Goal: Use online tool/utility: Utilize a website feature to perform a specific function

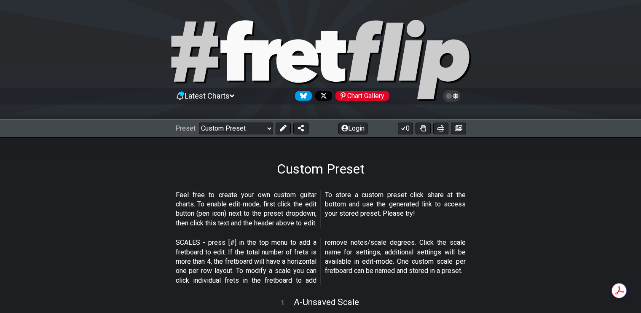
select select "/user-defined"
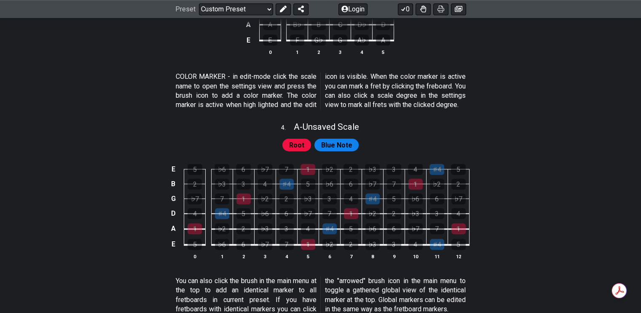
click at [349, 132] on span "A - Unsaved Scale" at bounding box center [326, 127] width 65 height 10
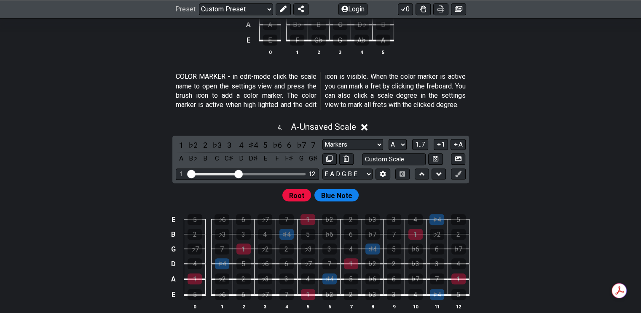
click at [380, 150] on select "Markers Markers Minor Pentatonic Major Pentatonic Minor Blues Major Blues Major…" at bounding box center [352, 144] width 61 height 11
click at [421, 148] on span "1..7" at bounding box center [420, 145] width 10 height 8
click at [421, 148] on span "..." at bounding box center [421, 145] width 4 height 8
click at [421, 148] on span "A.." at bounding box center [420, 145] width 7 height 8
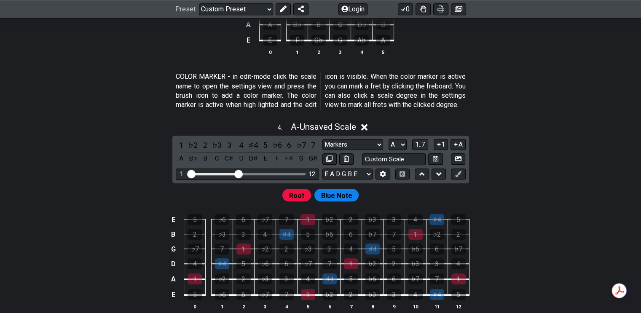
click at [421, 148] on span "1..7" at bounding box center [420, 145] width 10 height 8
click at [421, 148] on span "..." at bounding box center [421, 145] width 4 height 8
click at [404, 150] on select "A♭ A A♯ B♭ B C C♯ D♭ D D♯ E♭ E F F♯ G♭ G G♯" at bounding box center [398, 144] width 18 height 11
select select "D"
click at [389, 149] on select "A♭ A A♯ B♭ B C C♯ D♭ D D♯ E♭ E F F♯ G♭ G G♯" at bounding box center [398, 144] width 18 height 11
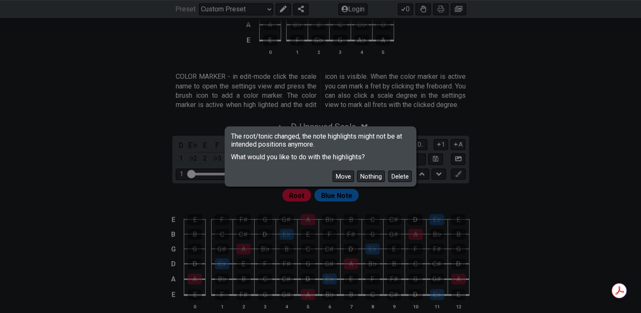
click at [369, 177] on button "Nothing" at bounding box center [371, 176] width 28 height 11
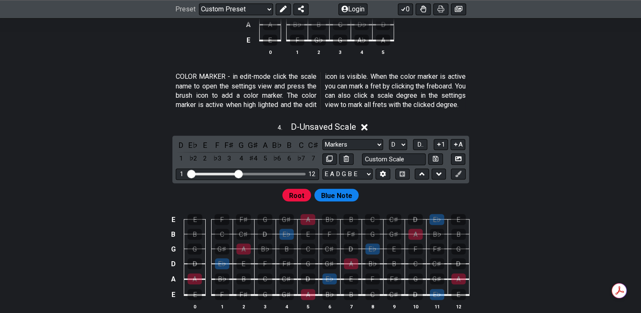
click at [405, 150] on select "A♭ A A♯ B♭ B C C♯ D♭ D D♯ E♭ E F F♯ G♭ G G♯" at bounding box center [398, 144] width 18 height 11
click at [389, 149] on select "A♭ A A♯ B♭ B C C♯ D♭ D D♯ E♭ E F F♯ G♭ G G♯" at bounding box center [398, 144] width 18 height 11
click at [296, 202] on span "Root" at bounding box center [296, 196] width 15 height 12
click at [343, 202] on span "Blue Note" at bounding box center [336, 196] width 31 height 12
click at [369, 180] on select "E A D G B E E A D G B E E A D G B E B E A D F♯ B A D G C E A D A D G B E E♭ A♭ …" at bounding box center [347, 174] width 50 height 11
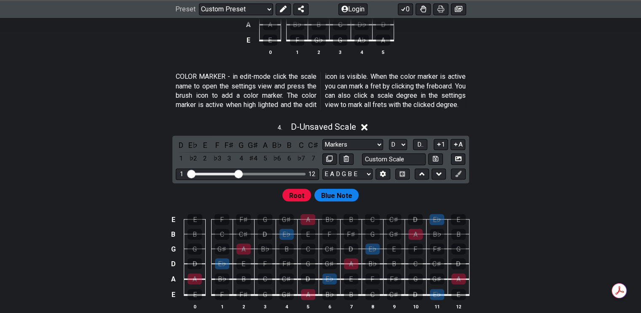
select select "E A D G B E"
click at [322, 178] on select "E A D G B E E A D G B E E A D G B E B E A D F♯ B A D G C E A D A D G B E E♭ A♭ …" at bounding box center [347, 174] width 50 height 11
click at [378, 150] on select "Markers Markers Minor Pentatonic Major Pentatonic Minor Blues Major Blues Major…" at bounding box center [352, 144] width 61 height 11
click at [322, 149] on select "Markers Markers Minor Pentatonic Major Pentatonic Minor Blues Major Blues Major…" at bounding box center [352, 144] width 61 height 11
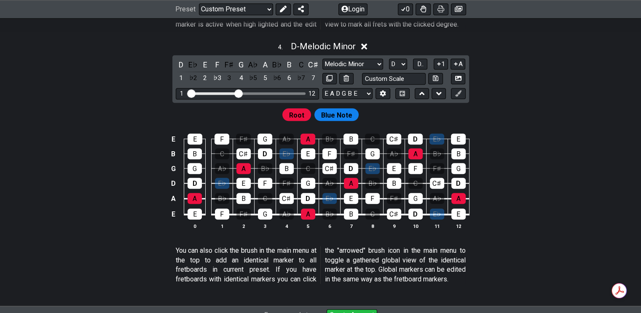
scroll to position [747, 0]
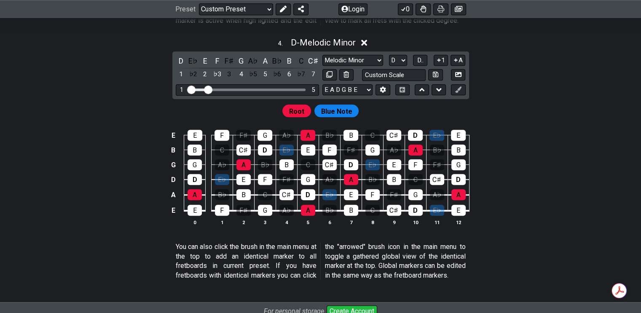
drag, startPoint x: 239, startPoint y: 100, endPoint x: 209, endPoint y: 106, distance: 31.3
click at [209, 89] on input "Visible fret range" at bounding box center [248, 89] width 120 height 0
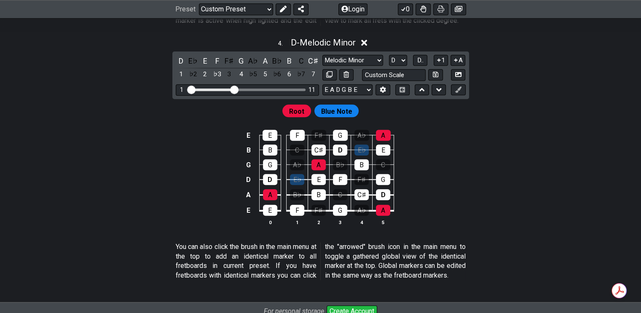
drag, startPoint x: 210, startPoint y: 100, endPoint x: 234, endPoint y: 102, distance: 24.2
click at [234, 89] on input "Visible fret range" at bounding box center [248, 89] width 120 height 0
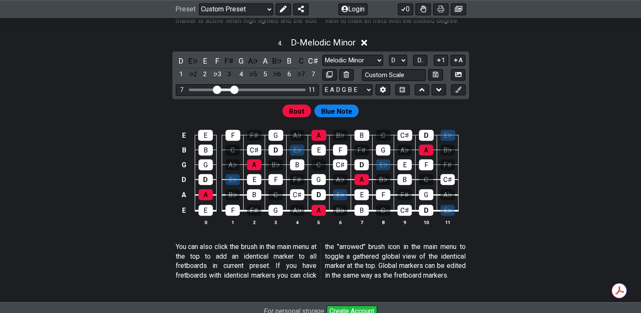
drag, startPoint x: 189, startPoint y: 97, endPoint x: 216, endPoint y: 102, distance: 27.4
click at [216, 89] on input "Visible fret range" at bounding box center [248, 89] width 120 height 0
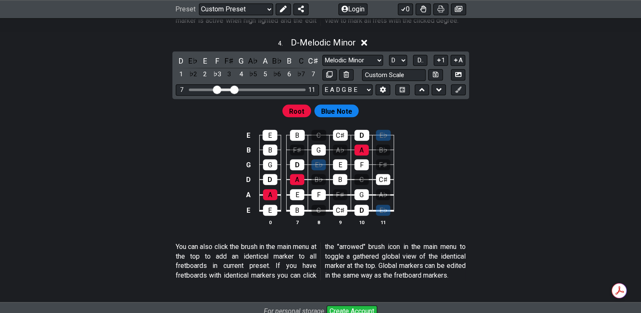
click at [80, 228] on div "E E B C C♯ D E♭ B B F♯ G A♭ A B♭ G G D E♭ E F F♯ D D A B♭ B C C♯ A A E F F♯ G A…" at bounding box center [320, 178] width 641 height 118
click at [376, 66] on select "Markers Markers Minor Pentatonic Major Pentatonic Minor Blues Major Blues Major…" at bounding box center [352, 60] width 61 height 11
select select "Sym. Dim. / Half-Whole"
click at [322, 64] on select "Markers Markers Minor Pentatonic Major Pentatonic Minor Blues Major Blues Major…" at bounding box center [352, 60] width 61 height 11
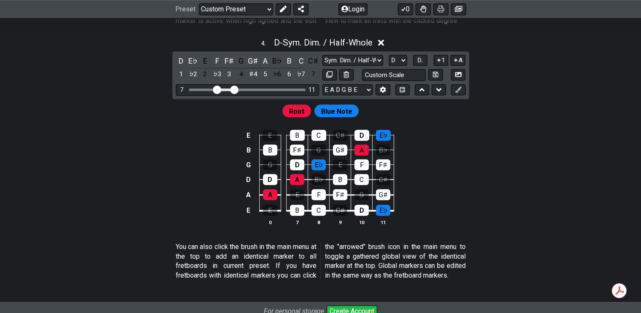
click at [459, 66] on button "A" at bounding box center [458, 60] width 15 height 11
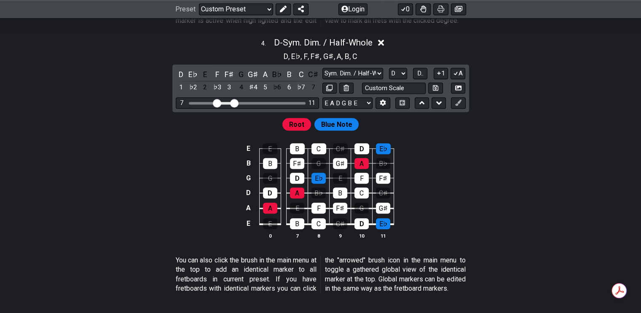
click at [458, 76] on icon at bounding box center [456, 73] width 8 height 6
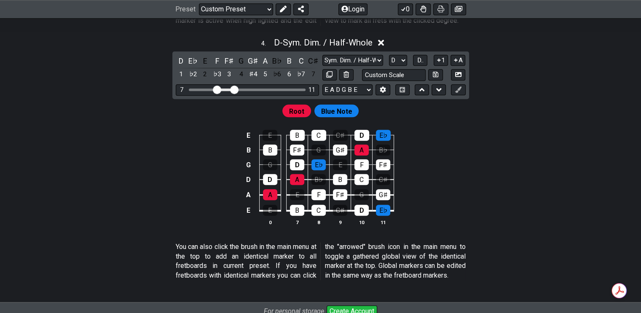
click at [457, 62] on icon at bounding box center [455, 59] width 3 height 3
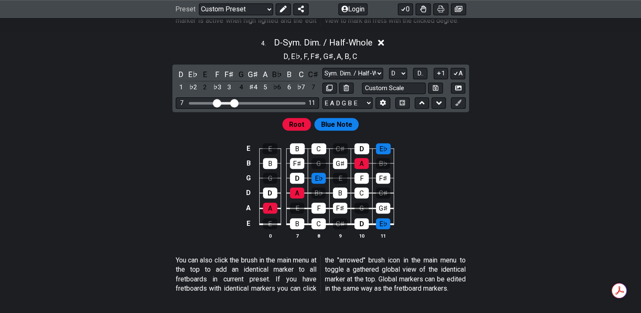
click at [459, 79] on button "A" at bounding box center [458, 73] width 15 height 11
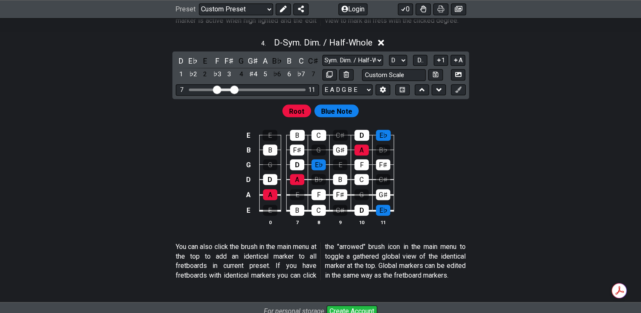
click at [459, 77] on icon at bounding box center [458, 74] width 6 height 5
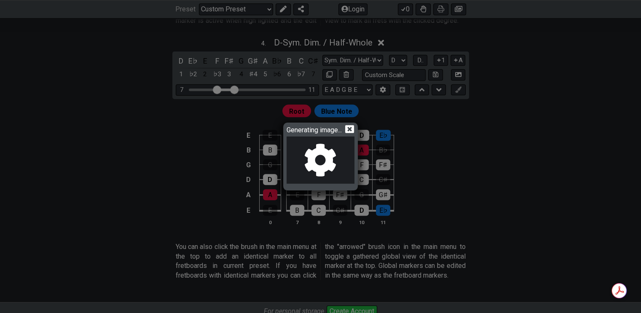
click at [352, 127] on icon at bounding box center [349, 129] width 9 height 8
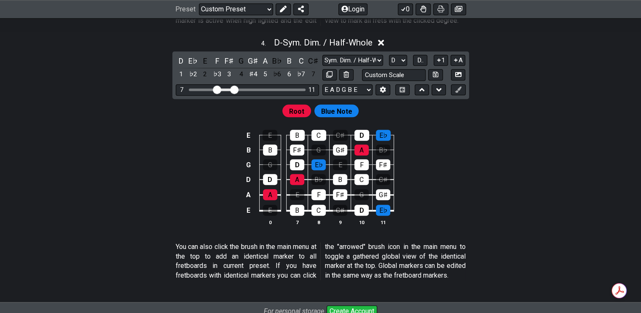
click at [459, 66] on button "A" at bounding box center [458, 60] width 15 height 11
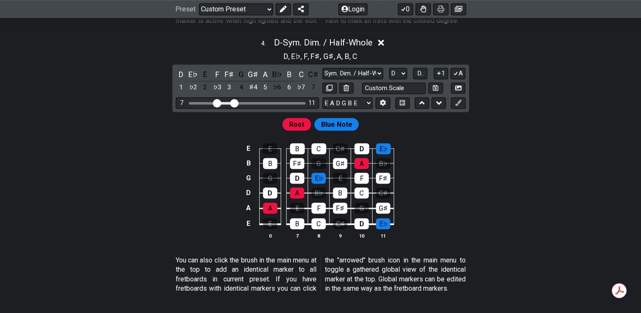
click at [440, 76] on icon at bounding box center [439, 73] width 8 height 6
click at [441, 76] on icon at bounding box center [439, 73] width 8 height 6
click at [454, 76] on icon at bounding box center [456, 73] width 8 height 6
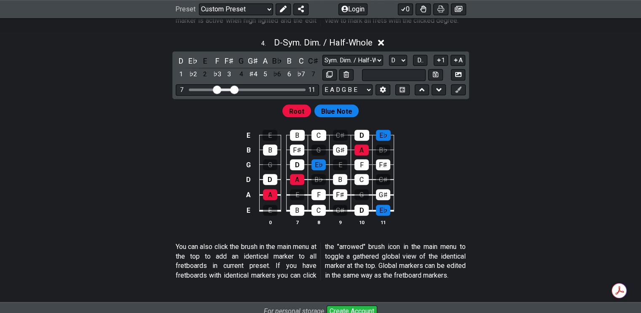
click at [390, 81] on input "text" at bounding box center [394, 74] width 64 height 11
type input "Custom Scale"
click at [469, 196] on div "E E B C C♯ D E♭ B B F♯ G G♯ A B♭ G G D E♭ E F F♯ D D A B♭ B C C♯ A A E F F♯ G G…" at bounding box center [320, 178] width 641 height 118
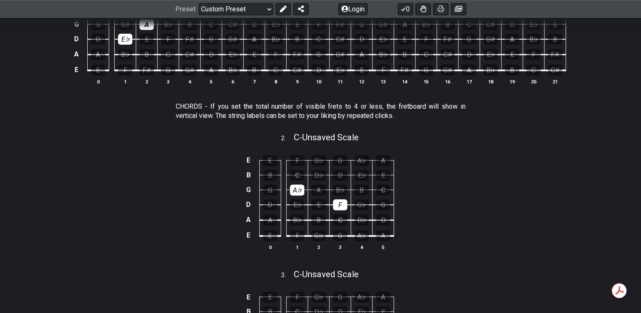
scroll to position [325, 0]
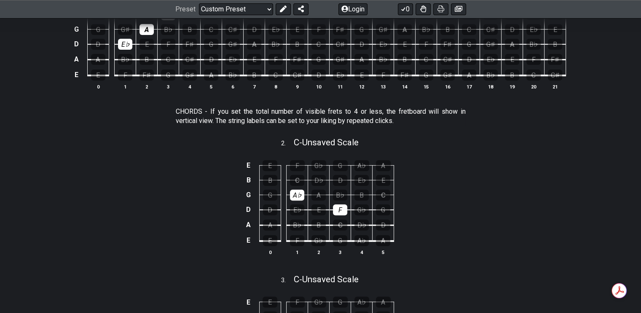
click at [343, 207] on div "F" at bounding box center [340, 209] width 14 height 11
click at [297, 192] on div "A♭" at bounding box center [297, 195] width 14 height 11
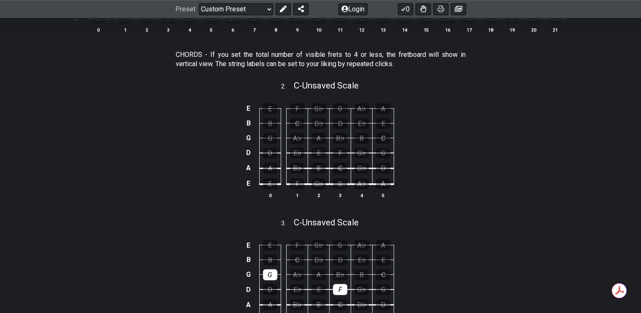
scroll to position [452, 0]
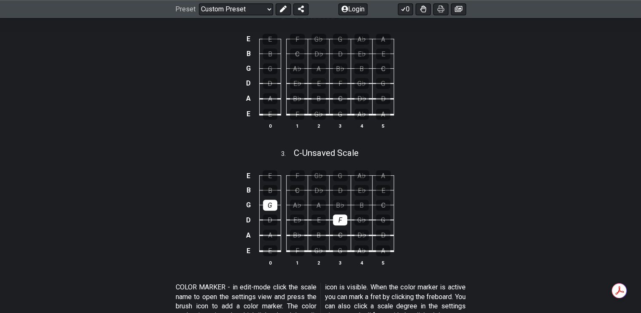
click at [270, 204] on div "G" at bounding box center [270, 205] width 14 height 11
click at [341, 222] on div "F" at bounding box center [340, 220] width 14 height 11
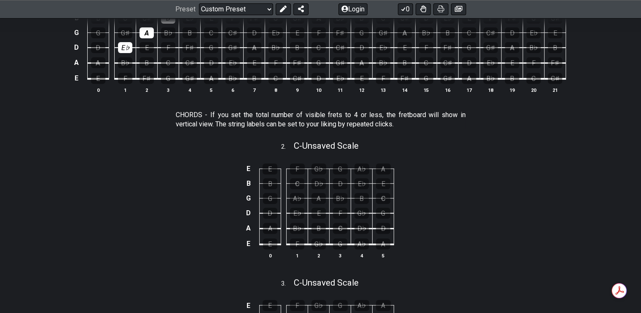
scroll to position [241, 0]
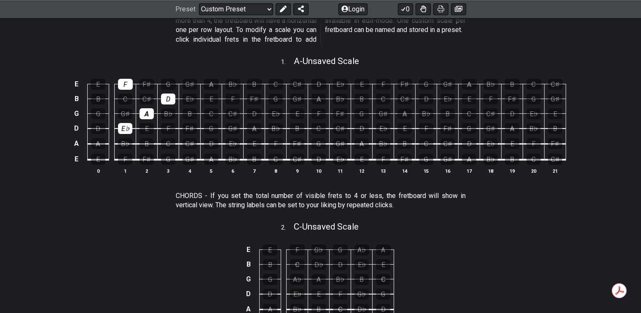
click at [97, 158] on div "E" at bounding box center [98, 159] width 14 height 11
click at [98, 143] on div "A" at bounding box center [98, 143] width 14 height 11
click at [100, 124] on div "D" at bounding box center [98, 128] width 14 height 11
click at [100, 112] on div "G" at bounding box center [98, 113] width 14 height 11
click at [100, 98] on div "B" at bounding box center [98, 99] width 14 height 11
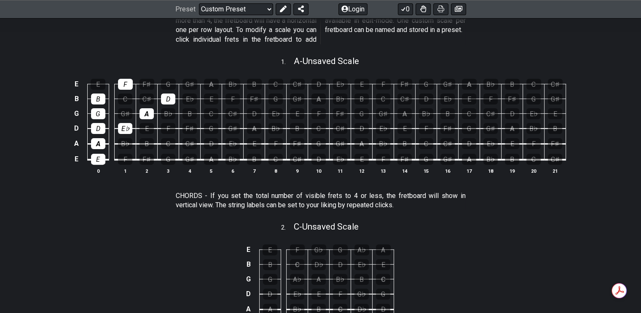
click at [100, 83] on div "E" at bounding box center [98, 84] width 15 height 11
click at [102, 83] on div "E" at bounding box center [98, 84] width 15 height 11
click at [98, 97] on div "B" at bounding box center [98, 99] width 14 height 11
click at [99, 110] on div "G" at bounding box center [98, 113] width 14 height 11
click at [99, 127] on div "D" at bounding box center [98, 128] width 14 height 11
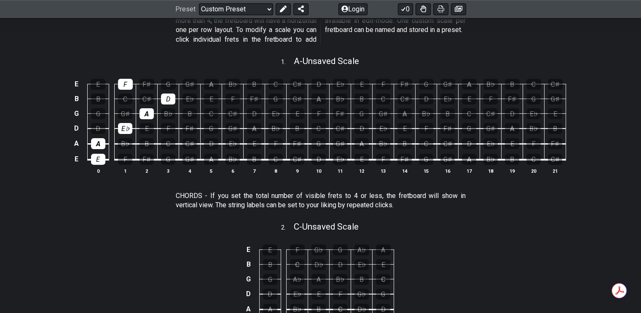
click at [99, 134] on td "A" at bounding box center [97, 137] width 21 height 16
click at [99, 144] on div "A" at bounding box center [98, 143] width 14 height 11
click at [99, 153] on td "E" at bounding box center [97, 152] width 21 height 16
click at [98, 157] on div "E" at bounding box center [98, 159] width 14 height 11
click at [125, 124] on div "E♭" at bounding box center [125, 128] width 14 height 11
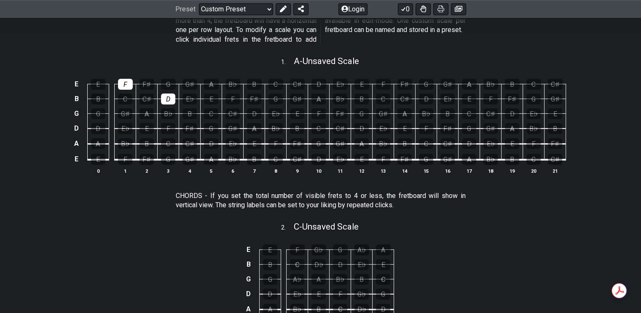
click at [148, 109] on div "A" at bounding box center [147, 113] width 14 height 11
click at [166, 96] on div "D" at bounding box center [168, 99] width 14 height 11
click at [128, 82] on div "F" at bounding box center [125, 84] width 15 height 11
